Goal: Transaction & Acquisition: Purchase product/service

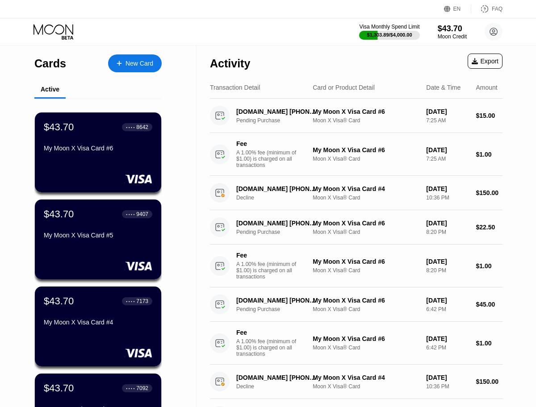
click at [144, 66] on div "New Card" at bounding box center [140, 64] width 28 height 8
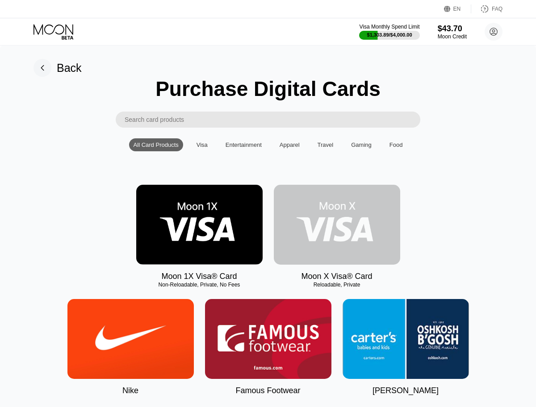
click at [328, 233] on img at bounding box center [337, 225] width 126 height 80
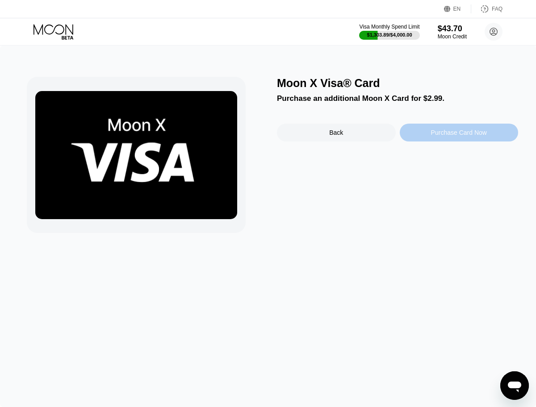
click at [434, 132] on div "Purchase Card Now" at bounding box center [459, 132] width 56 height 7
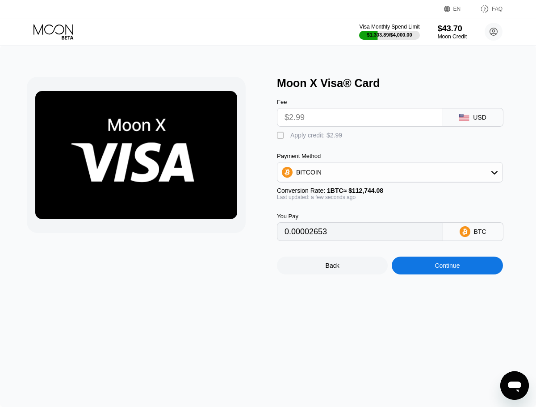
click at [279, 135] on div "" at bounding box center [281, 135] width 9 height 9
type input "0"
click at [445, 264] on div "Continue" at bounding box center [447, 265] width 25 height 7
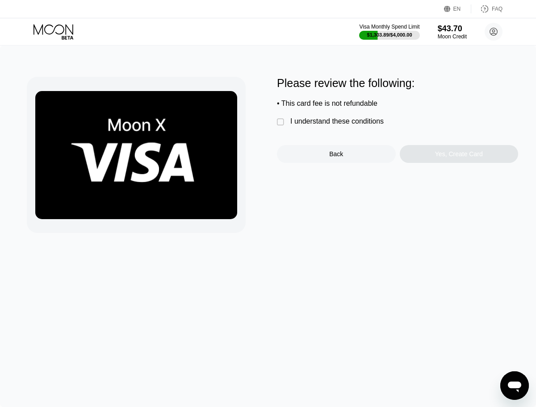
click at [368, 124] on div "I understand these conditions" at bounding box center [336, 121] width 93 height 8
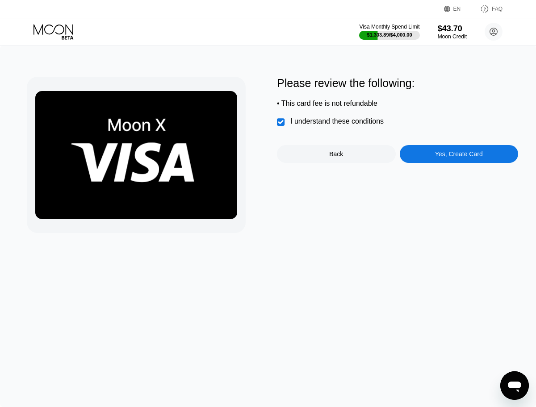
click at [428, 161] on div "Yes, Create Card" at bounding box center [459, 154] width 119 height 18
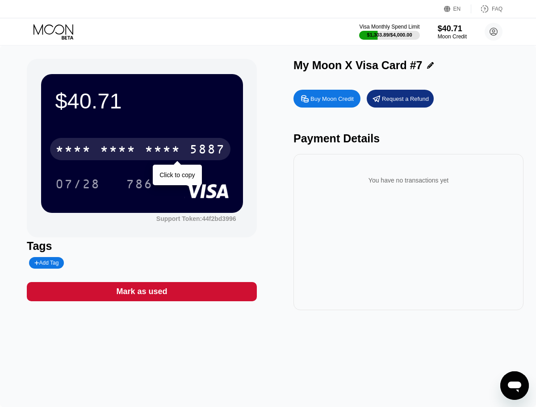
click at [182, 150] on div "* * * * * * * * * * * * 5887" at bounding box center [140, 149] width 180 height 22
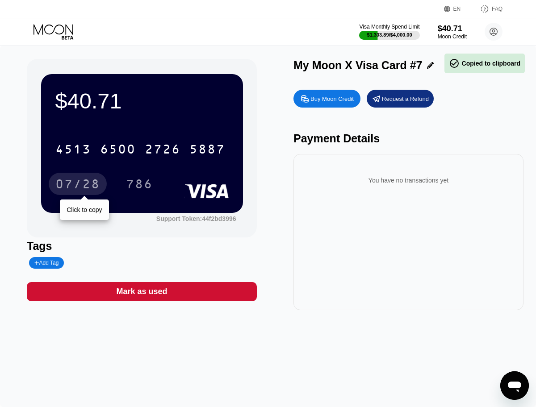
click at [95, 190] on div "07/28" at bounding box center [77, 185] width 45 height 14
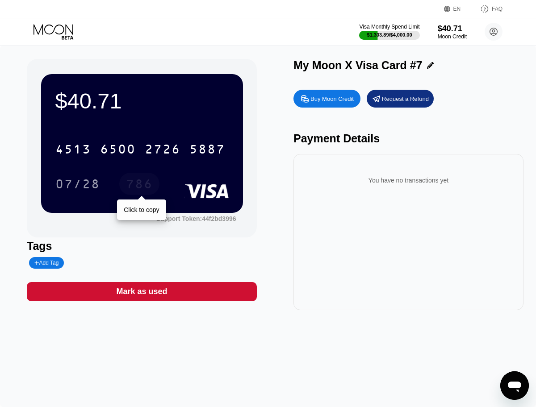
click at [128, 182] on div "786" at bounding box center [139, 185] width 27 height 14
drag, startPoint x: 498, startPoint y: 231, endPoint x: 538, endPoint y: 376, distance: 150.6
click at [536, 376] on html "EN Language Select an item Save FAQ Visa Monthly Spend Limit $1,303.89 / $4,000…" at bounding box center [268, 203] width 536 height 407
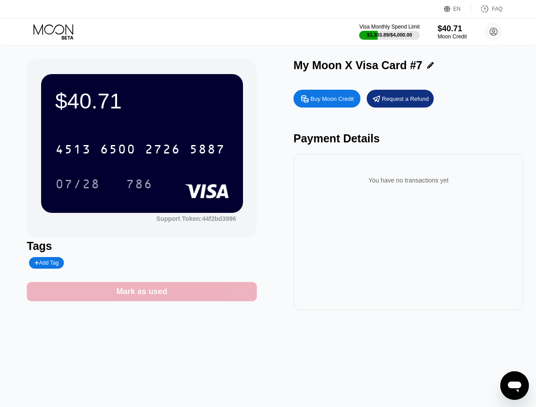
drag, startPoint x: 215, startPoint y: 288, endPoint x: 298, endPoint y: 260, distance: 87.7
click at [298, 260] on div "$40.71 4513 6500 2726 5887 07/28 786 Support Token: 44f2bd3996 Tags Add Tag Mar…" at bounding box center [268, 184] width 482 height 251
